Goal: Download file/media

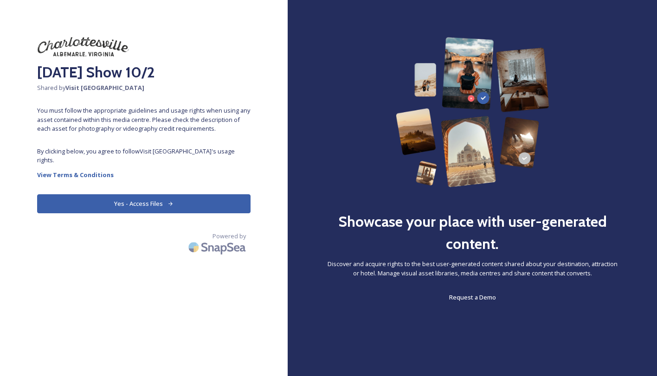
click at [113, 198] on button "Yes - Access Files" at bounding box center [143, 203] width 213 height 19
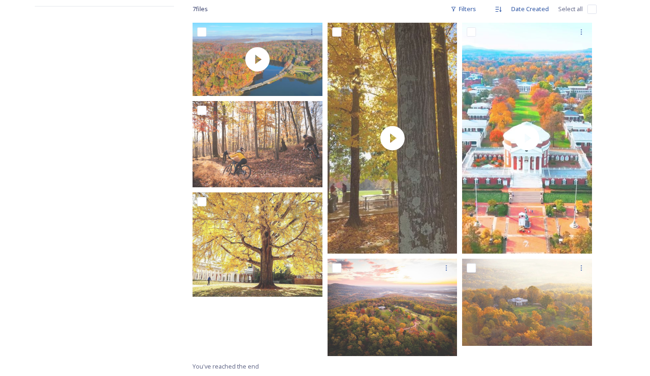
scroll to position [153, 0]
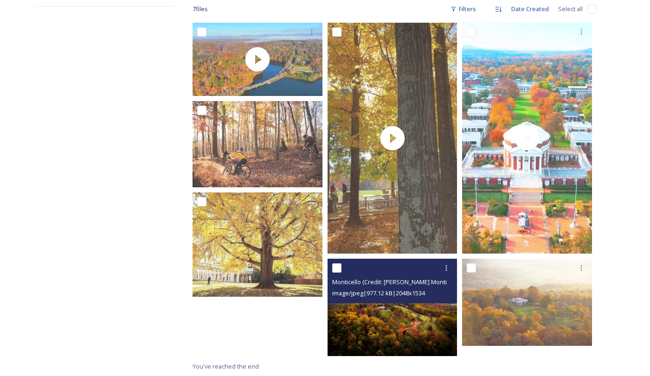
click at [431, 315] on img at bounding box center [393, 307] width 130 height 97
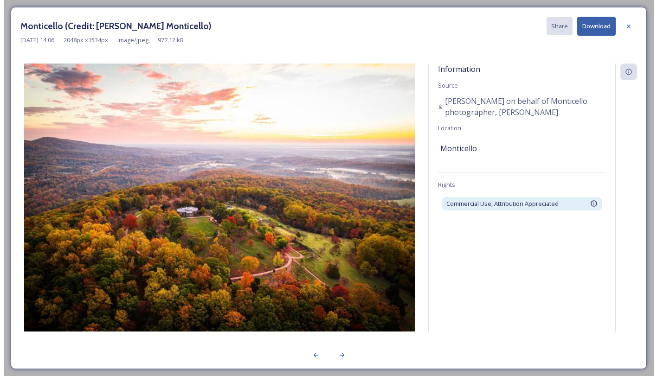
scroll to position [143, 0]
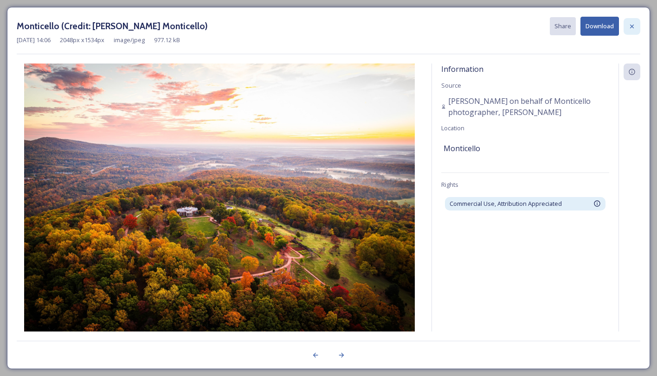
click at [635, 27] on icon at bounding box center [631, 26] width 7 height 7
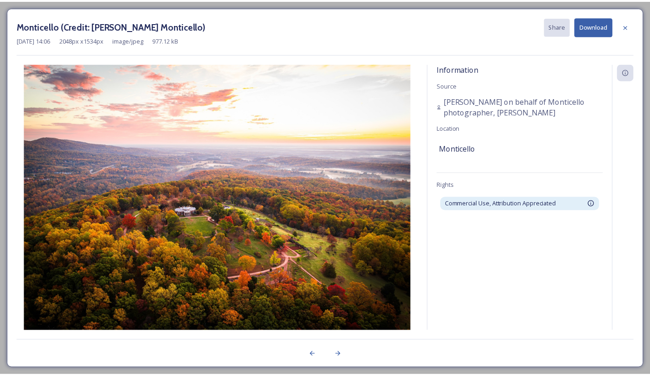
scroll to position [153, 0]
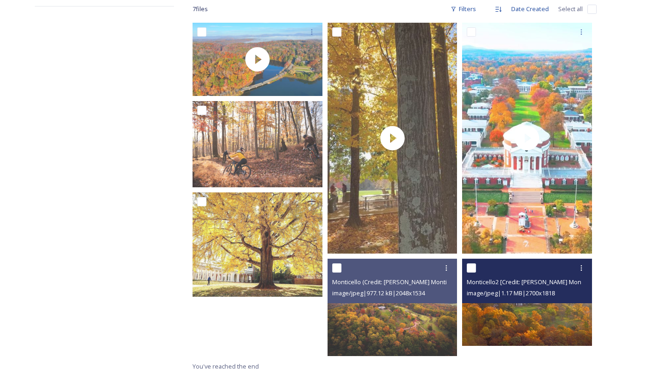
click at [523, 323] on img at bounding box center [527, 302] width 130 height 87
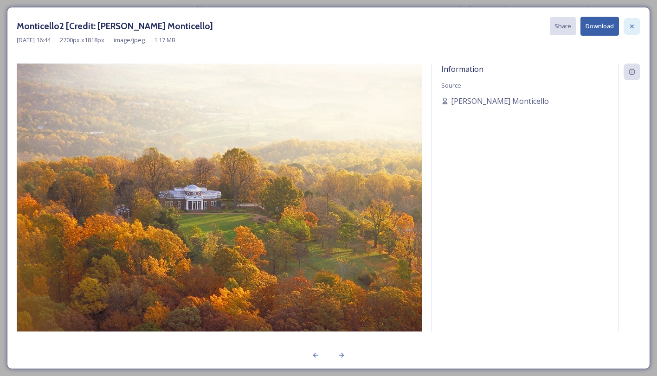
click at [634, 25] on icon at bounding box center [631, 26] width 7 height 7
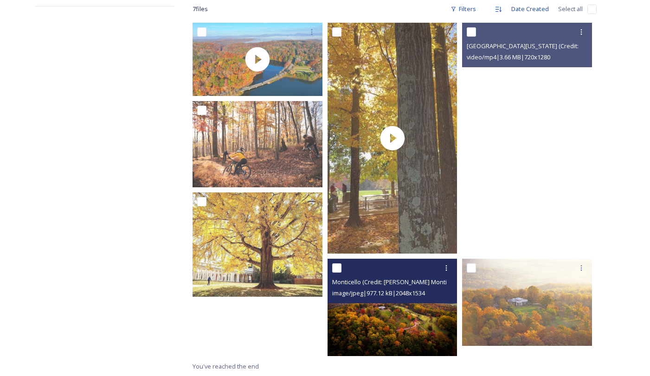
click at [375, 309] on img at bounding box center [393, 307] width 130 height 97
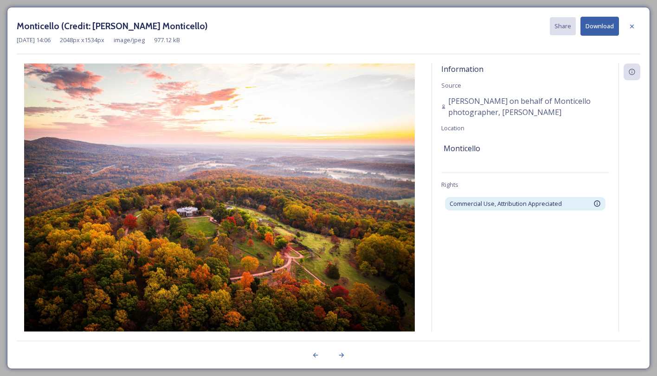
click at [602, 31] on button "Download" at bounding box center [600, 26] width 39 height 19
click at [638, 114] on div at bounding box center [630, 198] width 22 height 268
click at [633, 24] on icon at bounding box center [631, 26] width 7 height 7
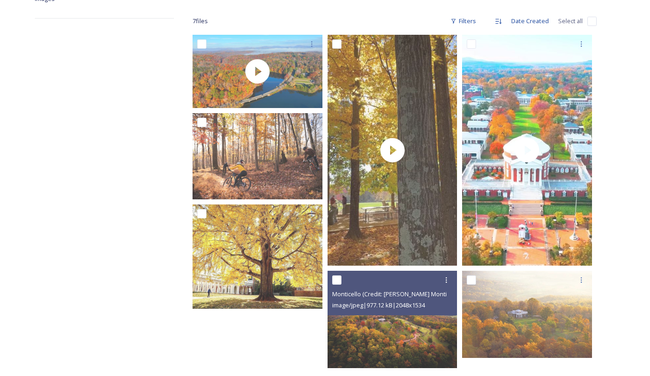
scroll to position [153, 0]
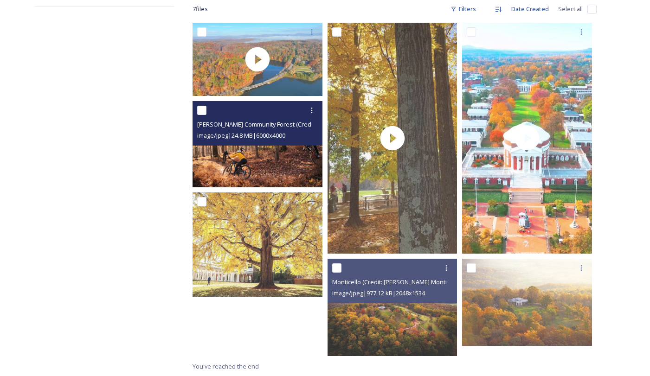
click at [262, 163] on img at bounding box center [258, 144] width 130 height 87
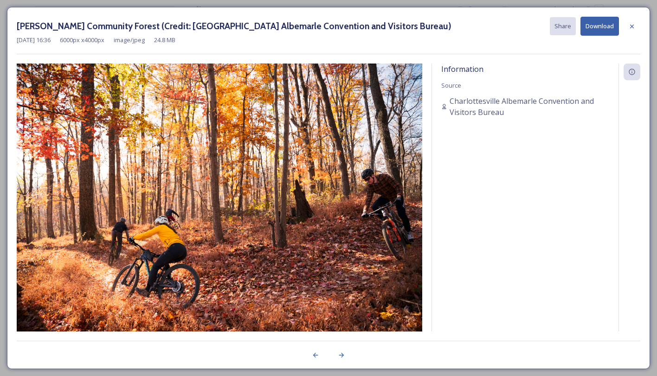
click at [602, 28] on button "Download" at bounding box center [600, 26] width 39 height 19
click at [634, 26] on icon at bounding box center [631, 26] width 7 height 7
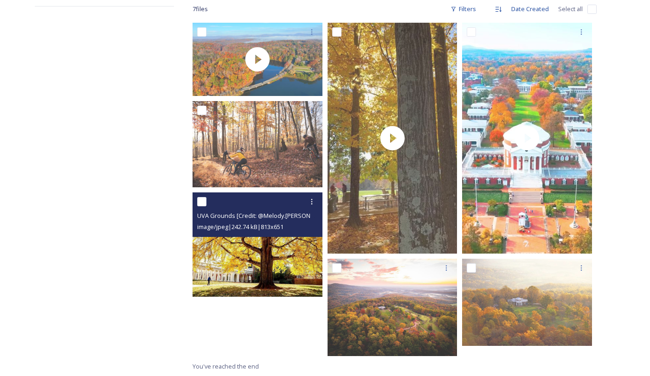
click at [254, 248] on img at bounding box center [258, 245] width 130 height 104
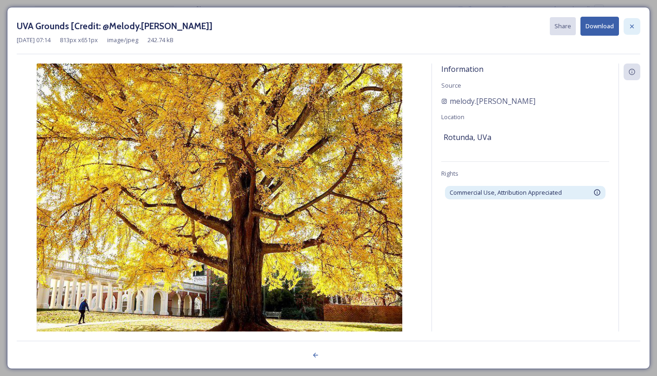
click at [634, 27] on icon at bounding box center [631, 26] width 7 height 7
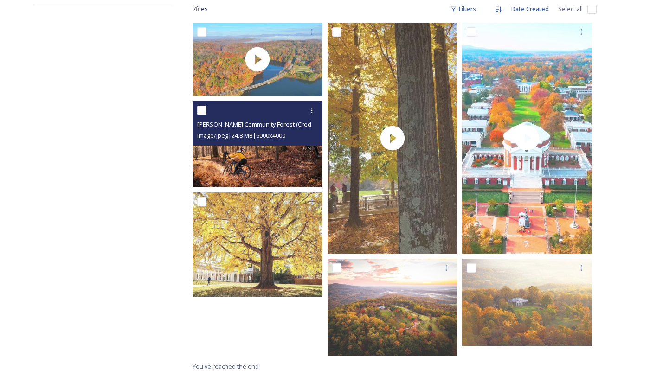
click at [241, 166] on img at bounding box center [258, 144] width 130 height 87
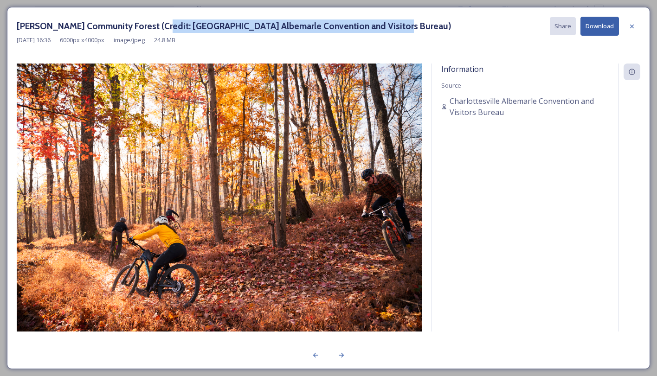
drag, startPoint x: 158, startPoint y: 26, endPoint x: 375, endPoint y: 27, distance: 216.3
click at [375, 27] on h3 "[PERSON_NAME] Community Forest (Credit: [GEOGRAPHIC_DATA] Albemarle Convention …" at bounding box center [234, 25] width 435 height 13
copy h3 "Charlottesville Albemarle Convention and Visitors Bureau"
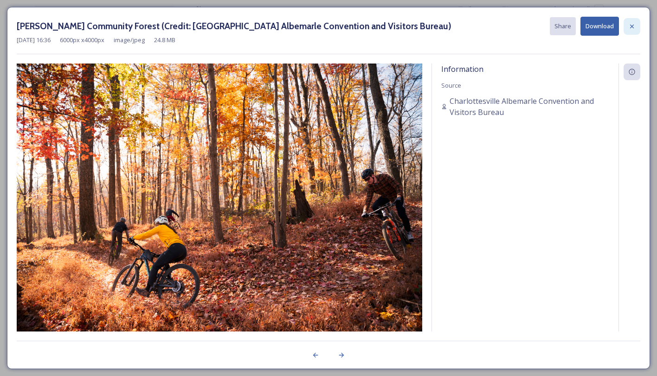
click at [630, 29] on icon at bounding box center [631, 26] width 7 height 7
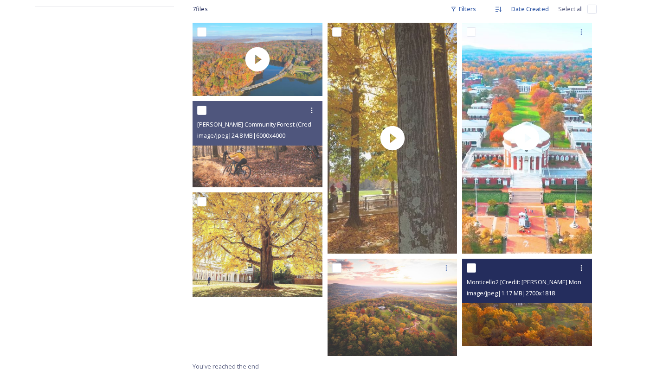
click at [522, 321] on img at bounding box center [527, 302] width 130 height 87
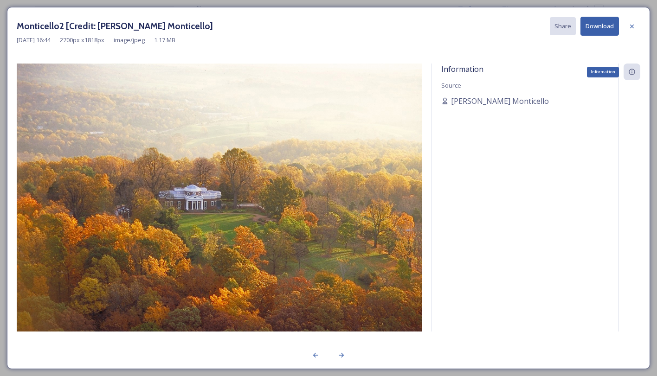
click at [632, 79] on div "Information" at bounding box center [632, 72] width 17 height 17
click at [633, 73] on icon at bounding box center [631, 71] width 7 height 7
click at [630, 24] on icon at bounding box center [631, 26] width 7 height 7
